Goal: Complete application form: Complete application form

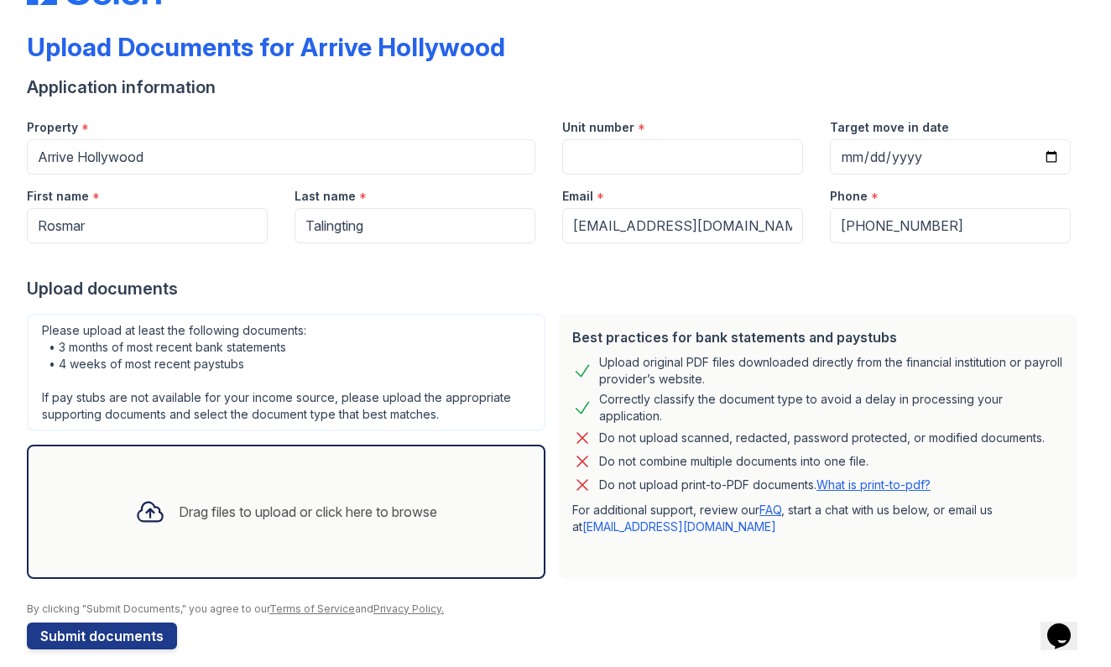
scroll to position [67, 0]
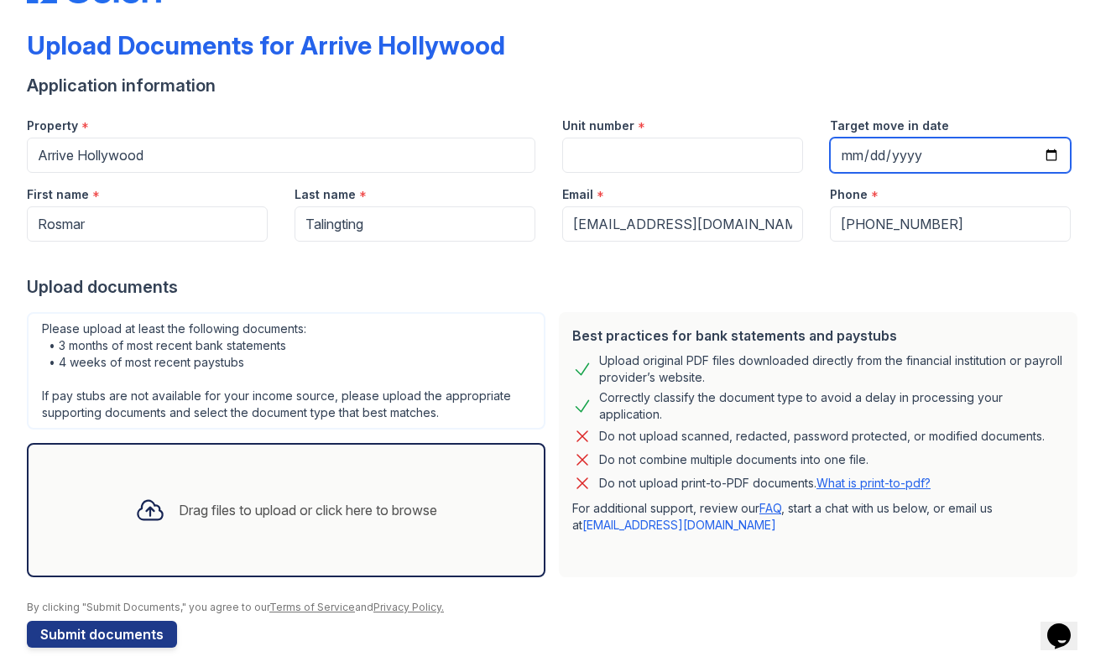
click at [865, 156] on input "Target move in date" at bounding box center [950, 155] width 241 height 35
type input "2025-10-03"
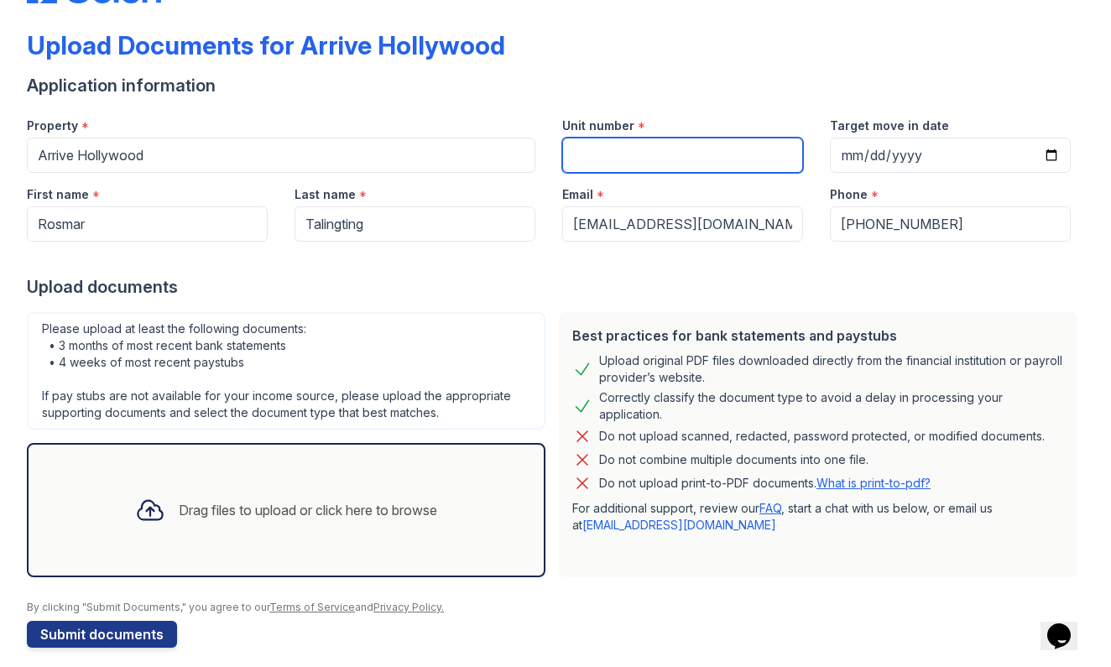
click at [688, 148] on input "Unit number" at bounding box center [682, 155] width 241 height 35
type input "4526"
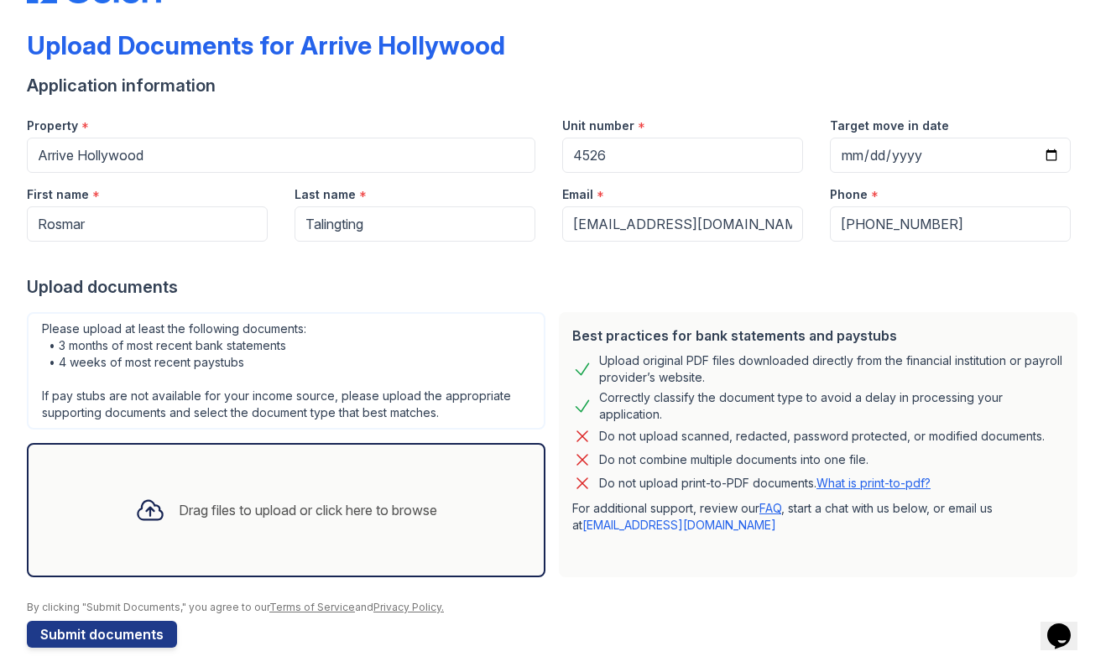
click at [469, 286] on div "Upload documents" at bounding box center [556, 287] width 1058 height 24
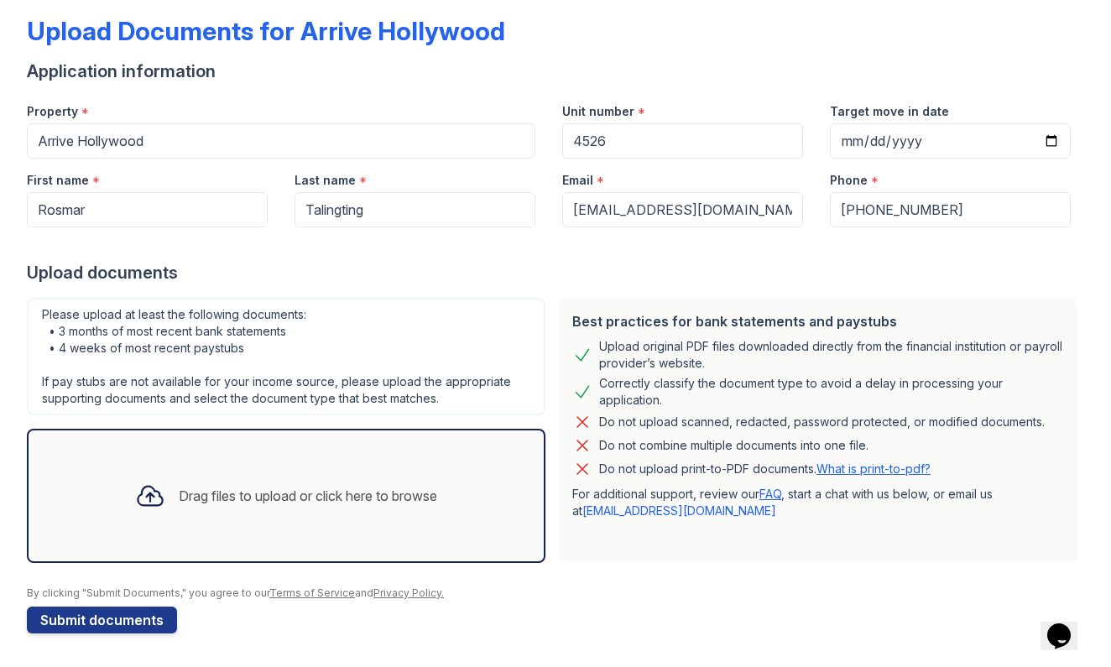
scroll to position [81, 0]
click at [304, 468] on div "Drag files to upload or click here to browse" at bounding box center [286, 496] width 329 height 57
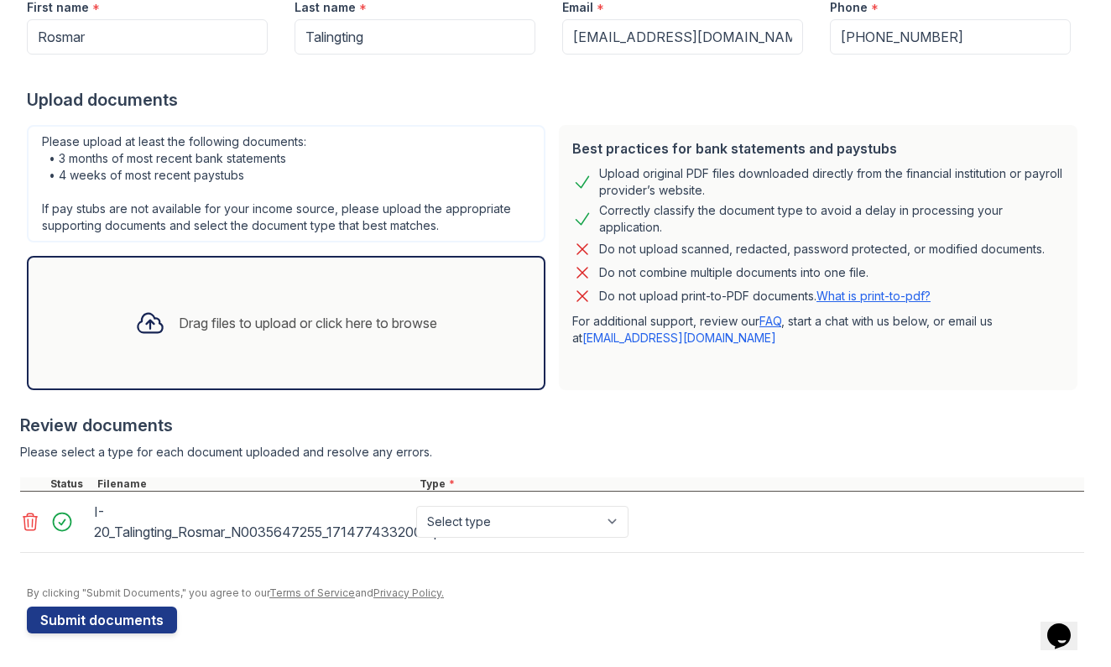
scroll to position [254, 0]
click at [467, 505] on div "Select type Paystub Bank Statement Offer Letter Tax Documents Benefit Award Let…" at bounding box center [524, 522] width 222 height 47
select select "other"
click at [121, 622] on button "Submit documents" at bounding box center [102, 620] width 150 height 27
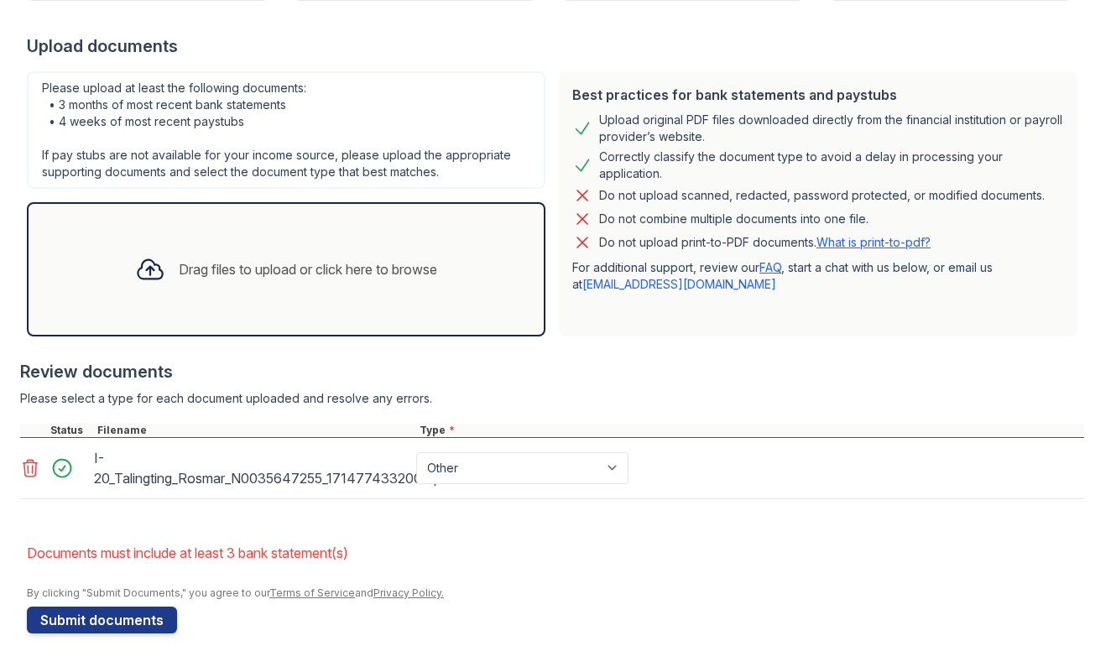
scroll to position [355, 0]
select select "bank_statement"
click at [133, 619] on button "Submit documents" at bounding box center [102, 620] width 150 height 27
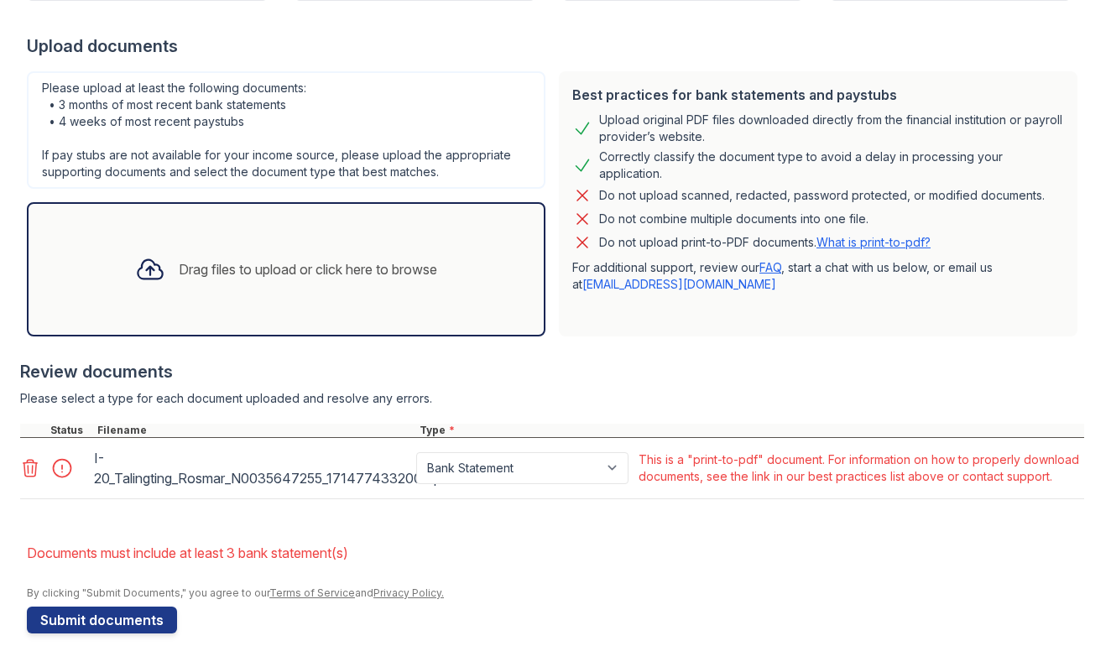
scroll to position [365, 0]
click at [30, 468] on icon at bounding box center [30, 468] width 20 height 20
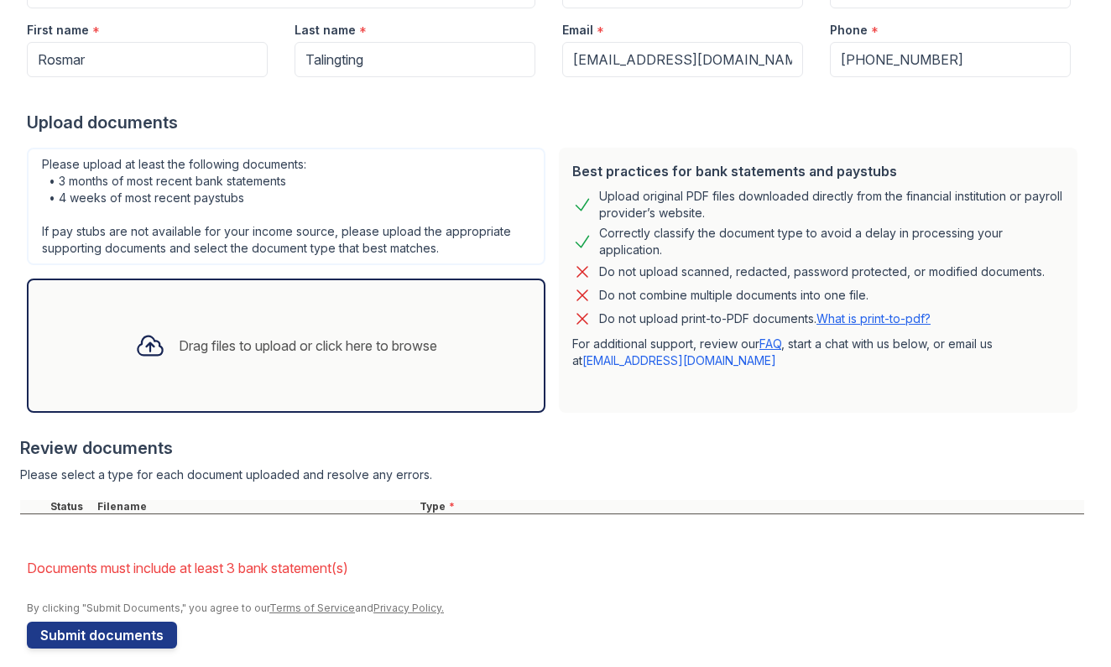
scroll to position [278, 0]
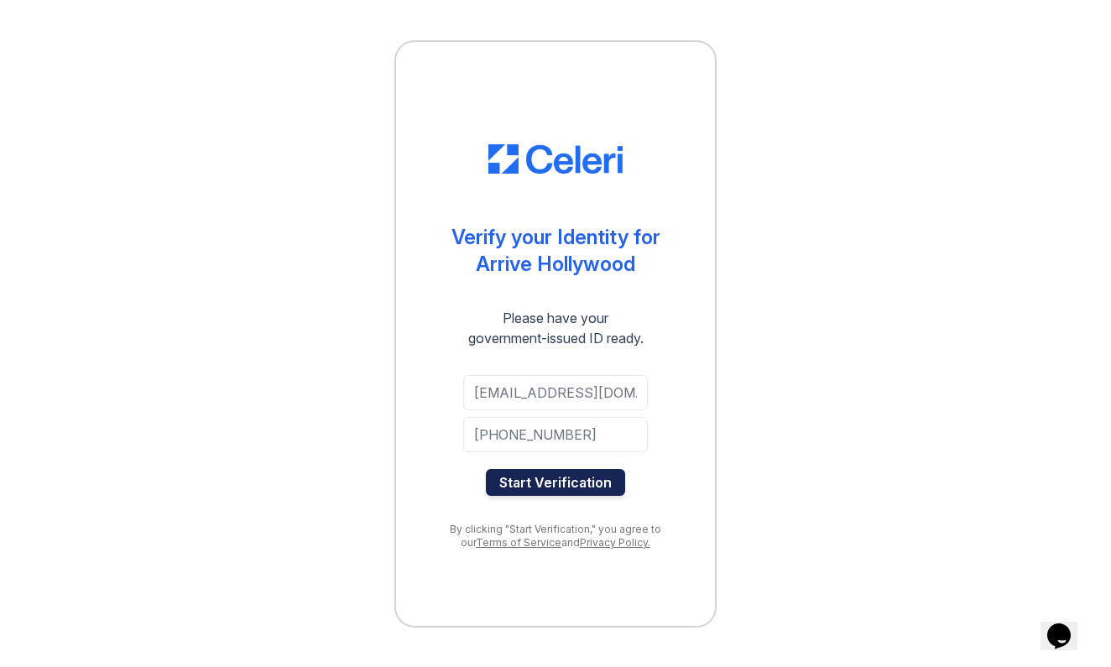
click at [537, 489] on button "Start Verification" at bounding box center [555, 482] width 139 height 27
